Goal: Task Accomplishment & Management: Use online tool/utility

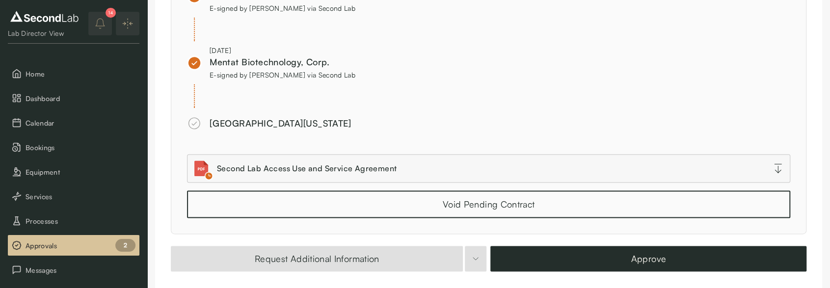
scroll to position [870, 0]
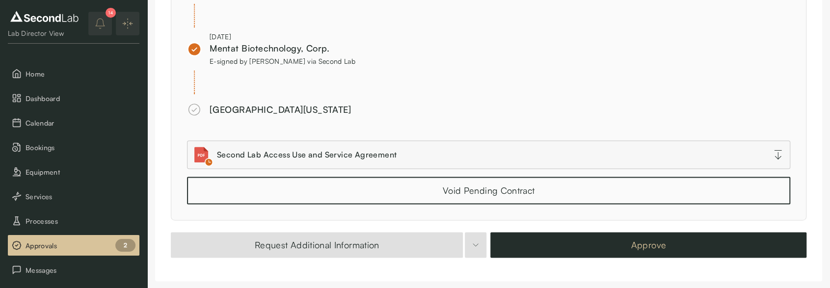
click at [623, 234] on button "Approve" at bounding box center [648, 245] width 316 height 26
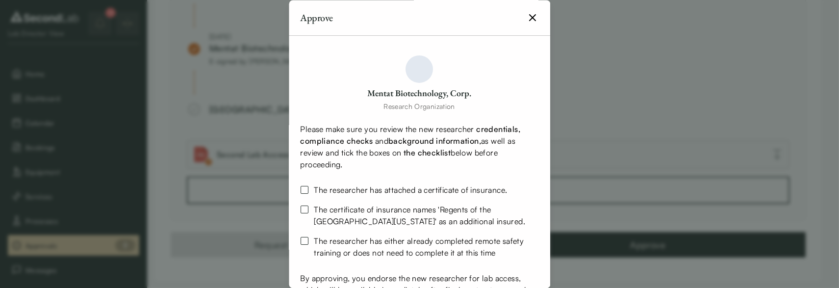
click at [527, 13] on icon "button" at bounding box center [533, 18] width 12 height 12
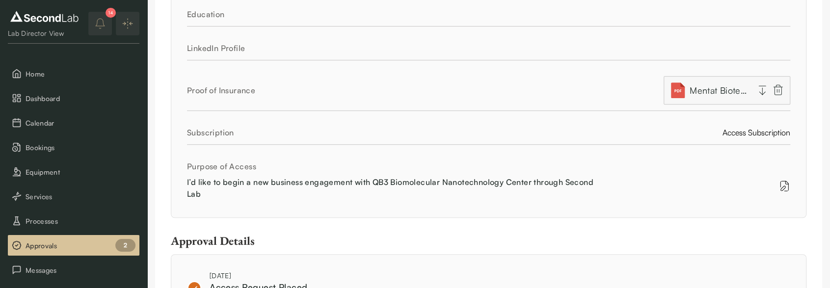
scroll to position [362, 0]
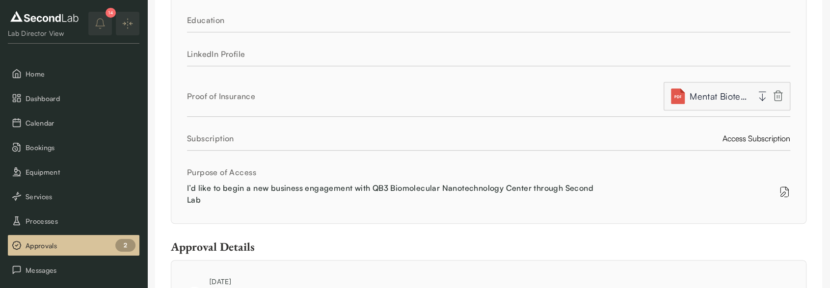
click at [723, 89] on span "Mentat Biotechnology Corp - Liability COI - The Regents of the University of Ca…" at bounding box center [718, 96] width 59 height 14
click at [758, 92] on icon "button" at bounding box center [762, 96] width 12 height 12
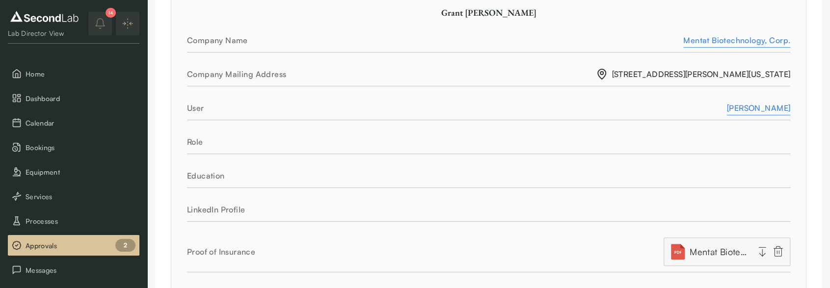
scroll to position [203, 0]
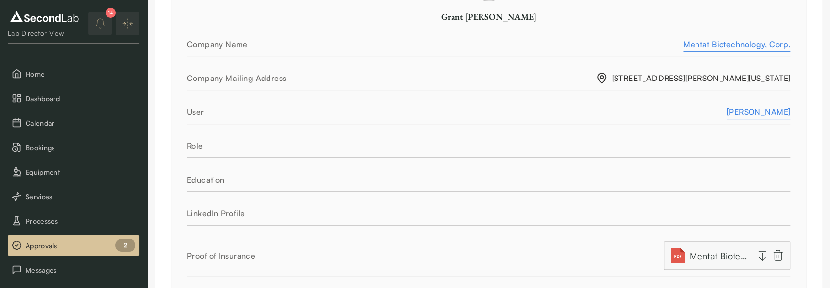
click at [762, 111] on div "Grant Getzelman" at bounding box center [758, 112] width 63 height 12
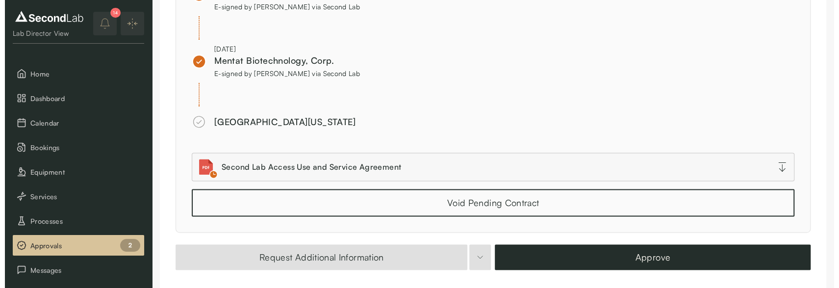
scroll to position [861, 0]
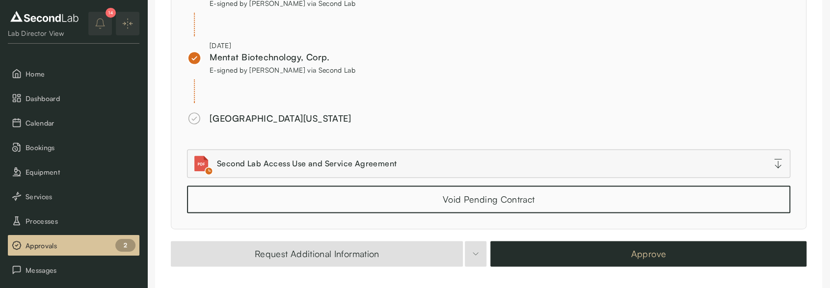
click at [709, 246] on button "Approve" at bounding box center [648, 254] width 316 height 26
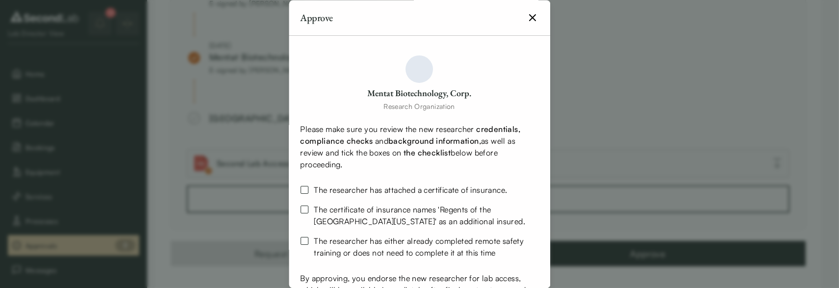
click at [301, 189] on button "The researcher has attached a certificate of insurance." at bounding box center [305, 190] width 8 height 8
click at [305, 207] on button "The certificate of insurance names ' Regents of the University of California ' …" at bounding box center [305, 210] width 8 height 8
click at [302, 240] on button "The researcher has either already completed remote safety training or does not …" at bounding box center [305, 241] width 8 height 8
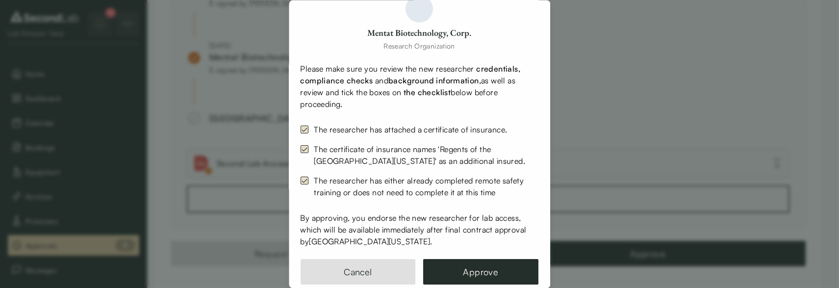
scroll to position [79, 0]
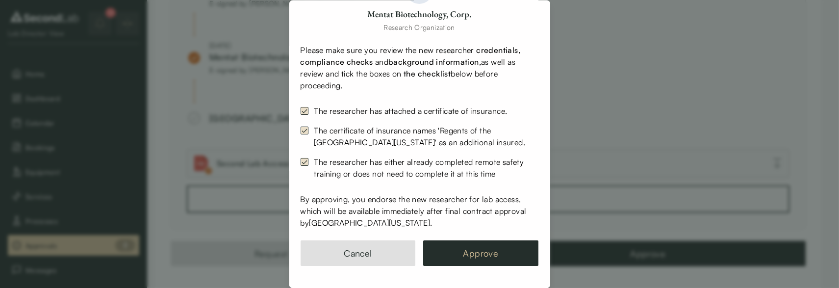
click at [491, 253] on button "Approve" at bounding box center [481, 253] width 115 height 26
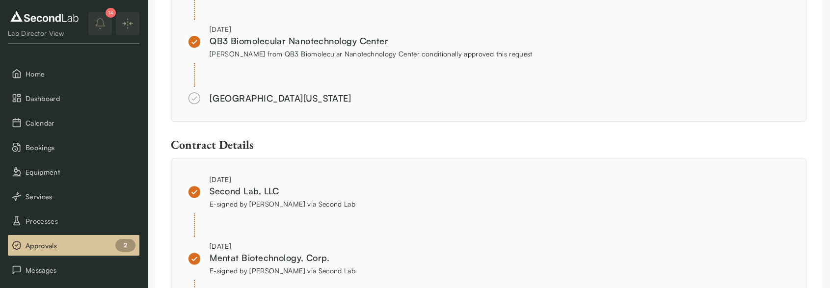
scroll to position [683, 0]
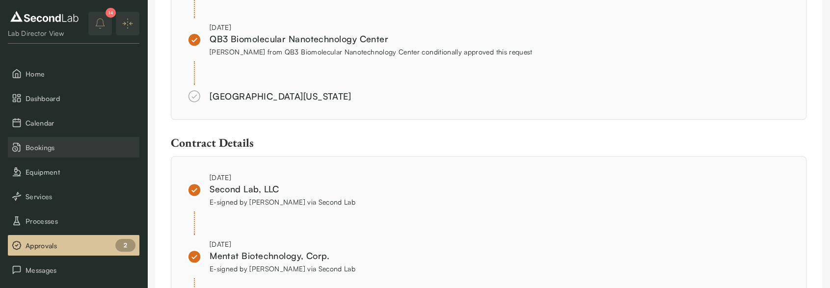
click at [51, 147] on span "Bookings" at bounding box center [81, 147] width 110 height 10
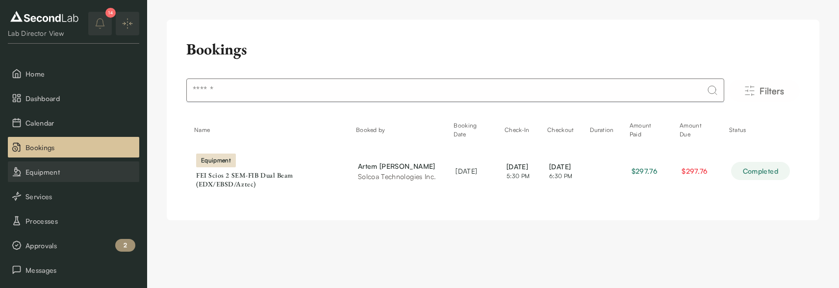
click at [54, 170] on span "Equipment" at bounding box center [81, 172] width 110 height 10
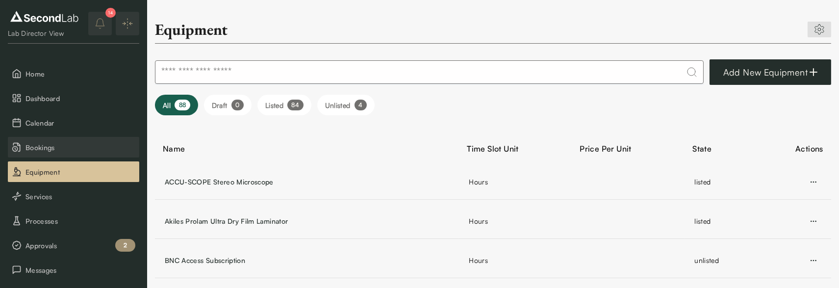
click at [50, 147] on span "Bookings" at bounding box center [81, 147] width 110 height 10
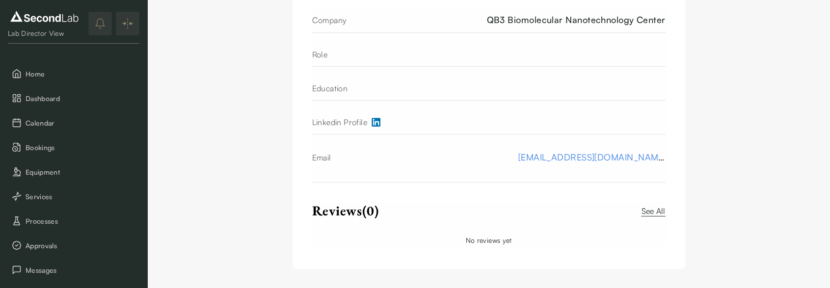
scroll to position [21, 0]
